Goal: Find specific page/section: Find specific page/section

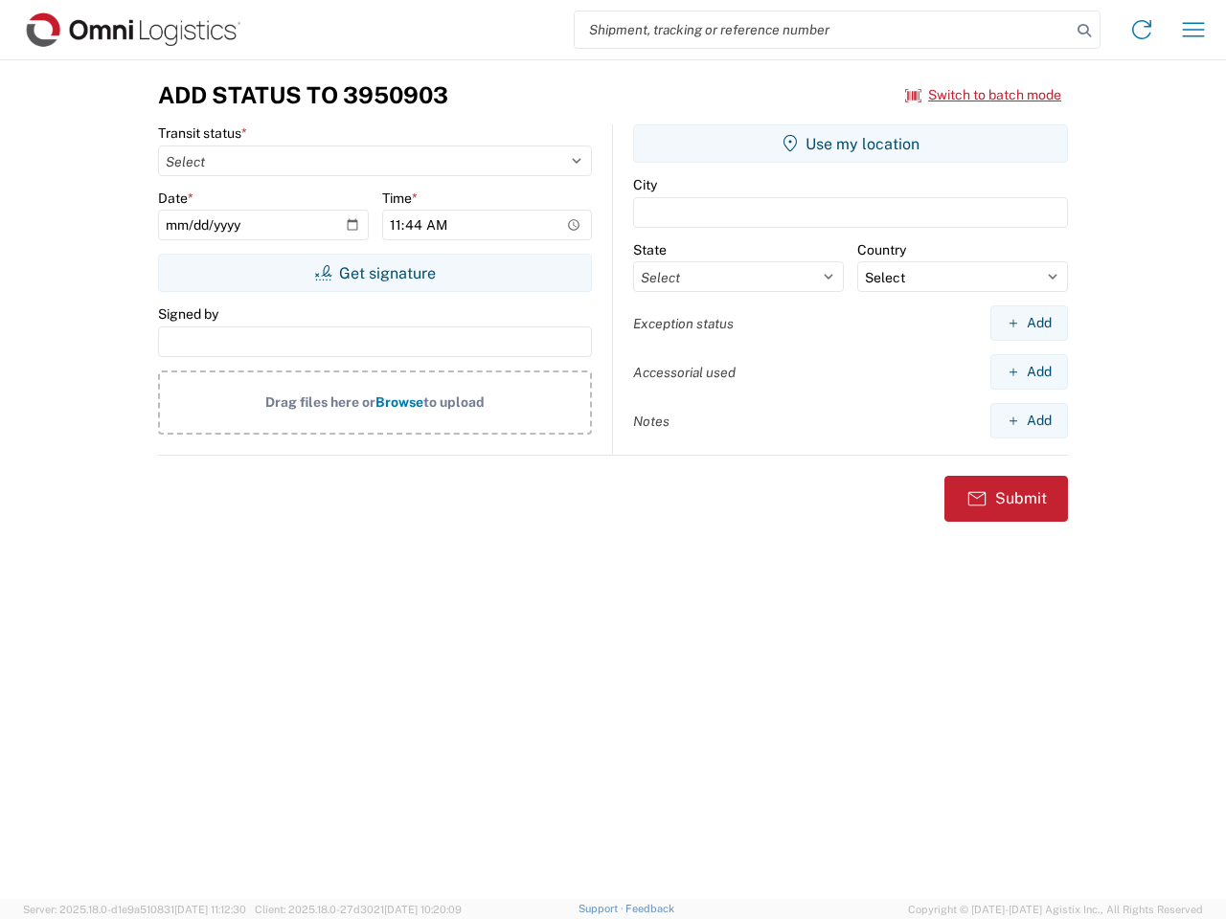
click at [822, 30] on input "search" at bounding box center [822, 29] width 496 height 36
click at [1084, 31] on icon at bounding box center [1083, 30] width 27 height 27
click at [1141, 30] on icon at bounding box center [1141, 29] width 31 height 31
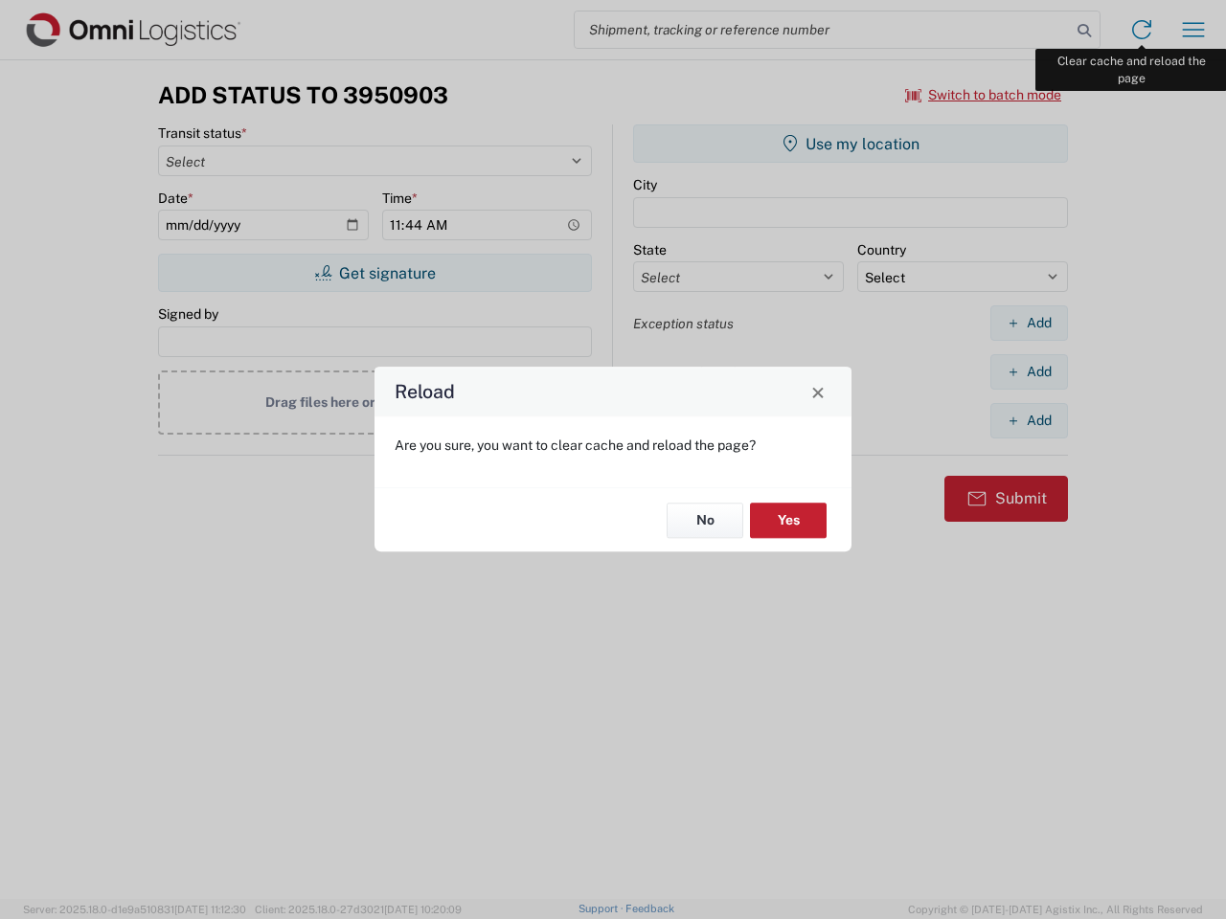
click at [1193, 30] on div "Reload Are you sure, you want to clear cache and reload the page? No Yes" at bounding box center [613, 459] width 1226 height 919
click at [983, 95] on div "Reload Are you sure, you want to clear cache and reload the page? No Yes" at bounding box center [613, 459] width 1226 height 919
click at [374, 273] on div "Reload Are you sure, you want to clear cache and reload the page? No Yes" at bounding box center [613, 459] width 1226 height 919
click at [850, 144] on div "Reload Are you sure, you want to clear cache and reload the page? No Yes" at bounding box center [613, 459] width 1226 height 919
click at [1028, 323] on div "Reload Are you sure, you want to clear cache and reload the page? No Yes" at bounding box center [613, 459] width 1226 height 919
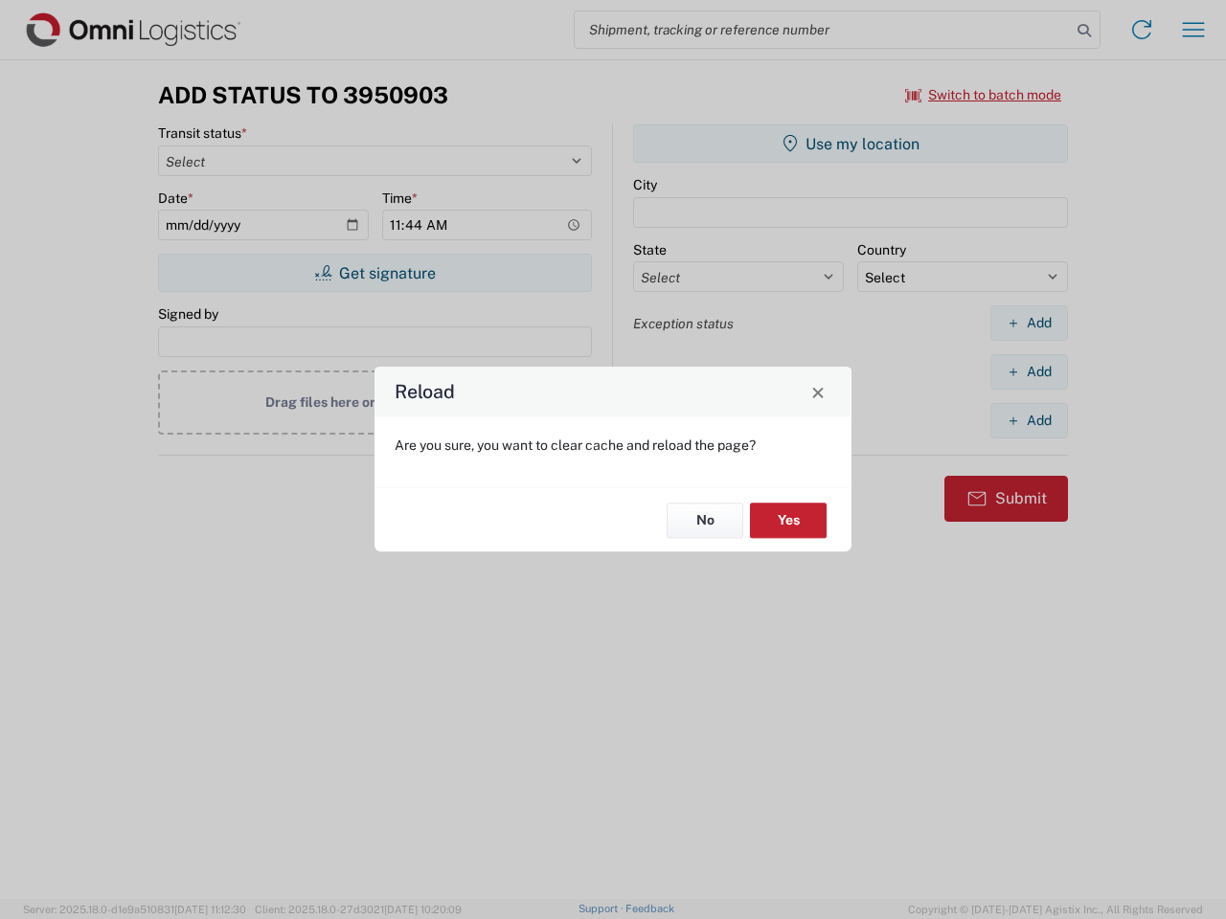
click at [1028, 372] on div "Reload Are you sure, you want to clear cache and reload the page? No Yes" at bounding box center [613, 459] width 1226 height 919
click at [1028, 420] on div "Reload Are you sure, you want to clear cache and reload the page? No Yes" at bounding box center [613, 459] width 1226 height 919
